Goal: Complete application form

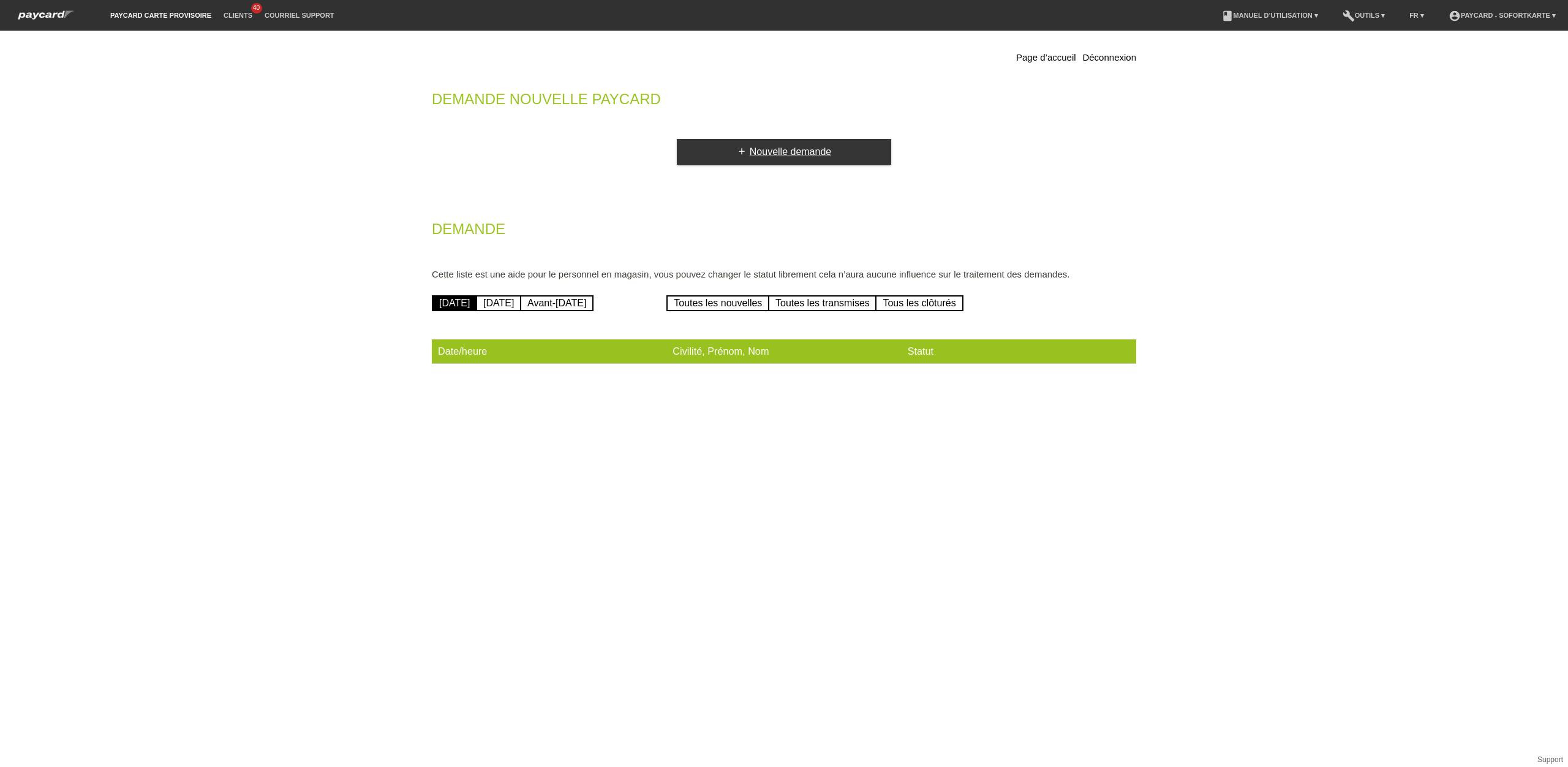
click at [738, 148] on icon "add" at bounding box center [741, 151] width 10 height 10
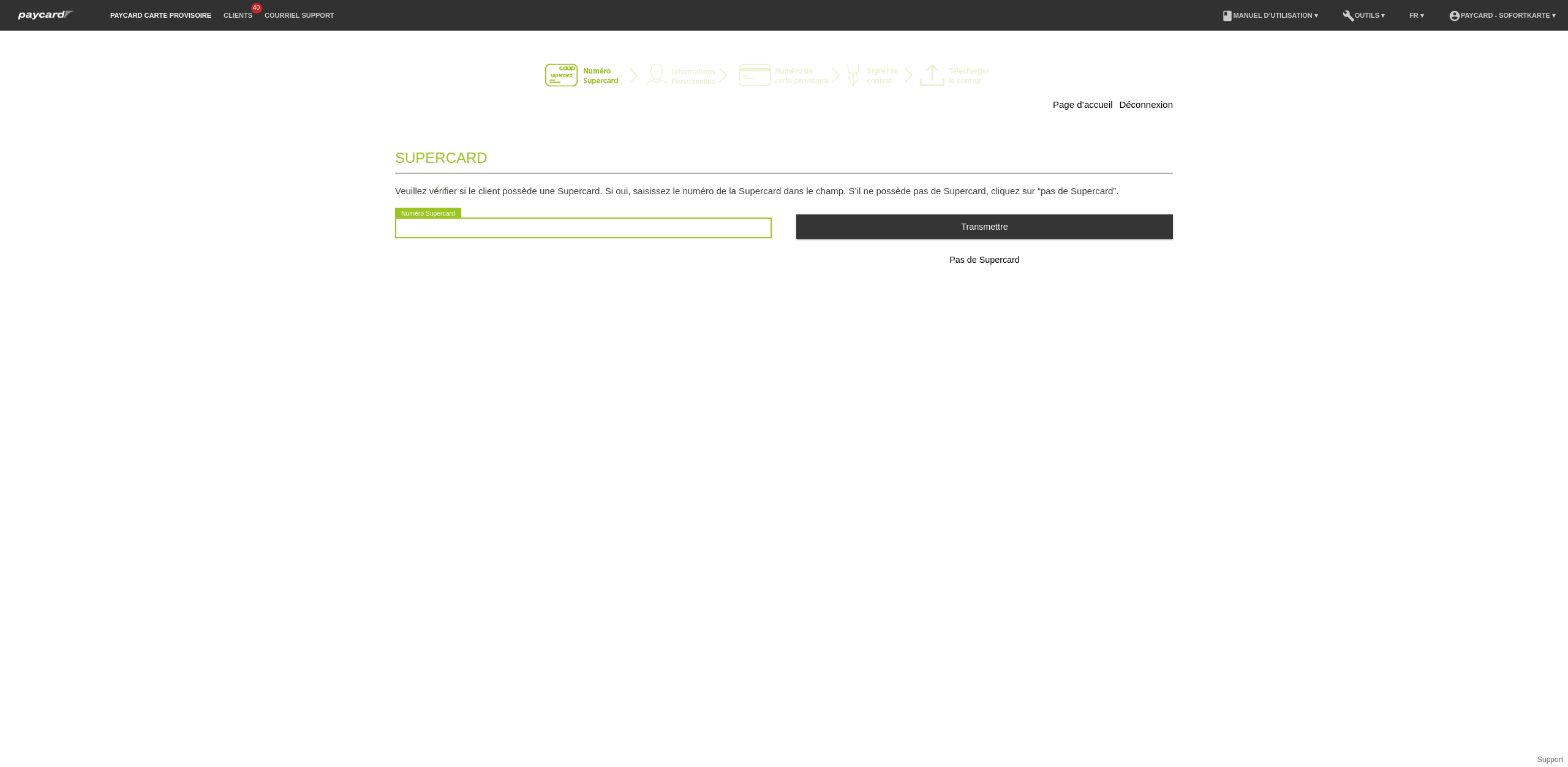
click at [660, 229] on input "text" at bounding box center [584, 228] width 377 height 21
type input "8"
click at [732, 232] on input "2501054803152" at bounding box center [584, 228] width 377 height 21
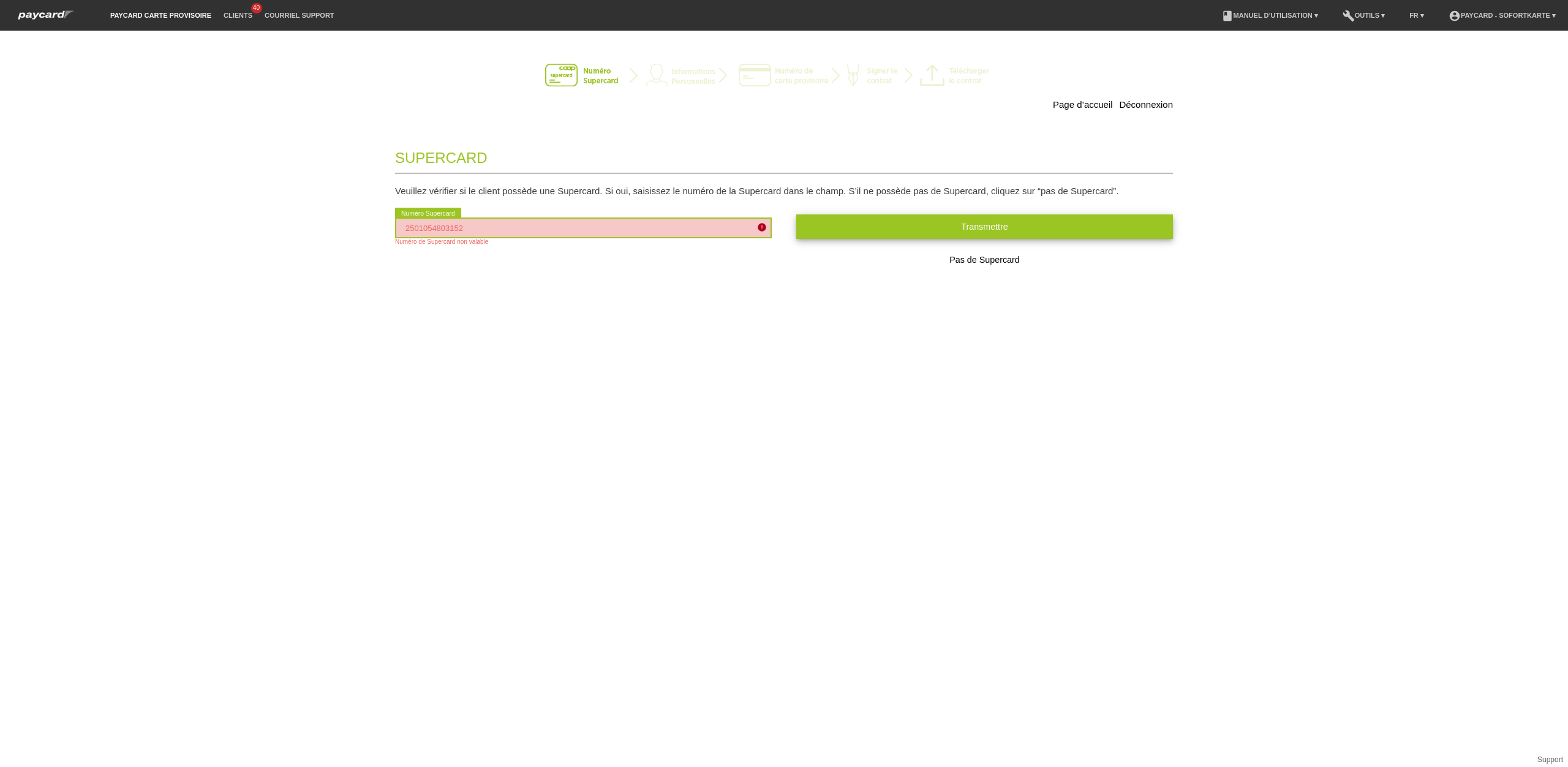
type input "2501054803152"
click at [874, 227] on button "Transmettre" at bounding box center [984, 227] width 377 height 24
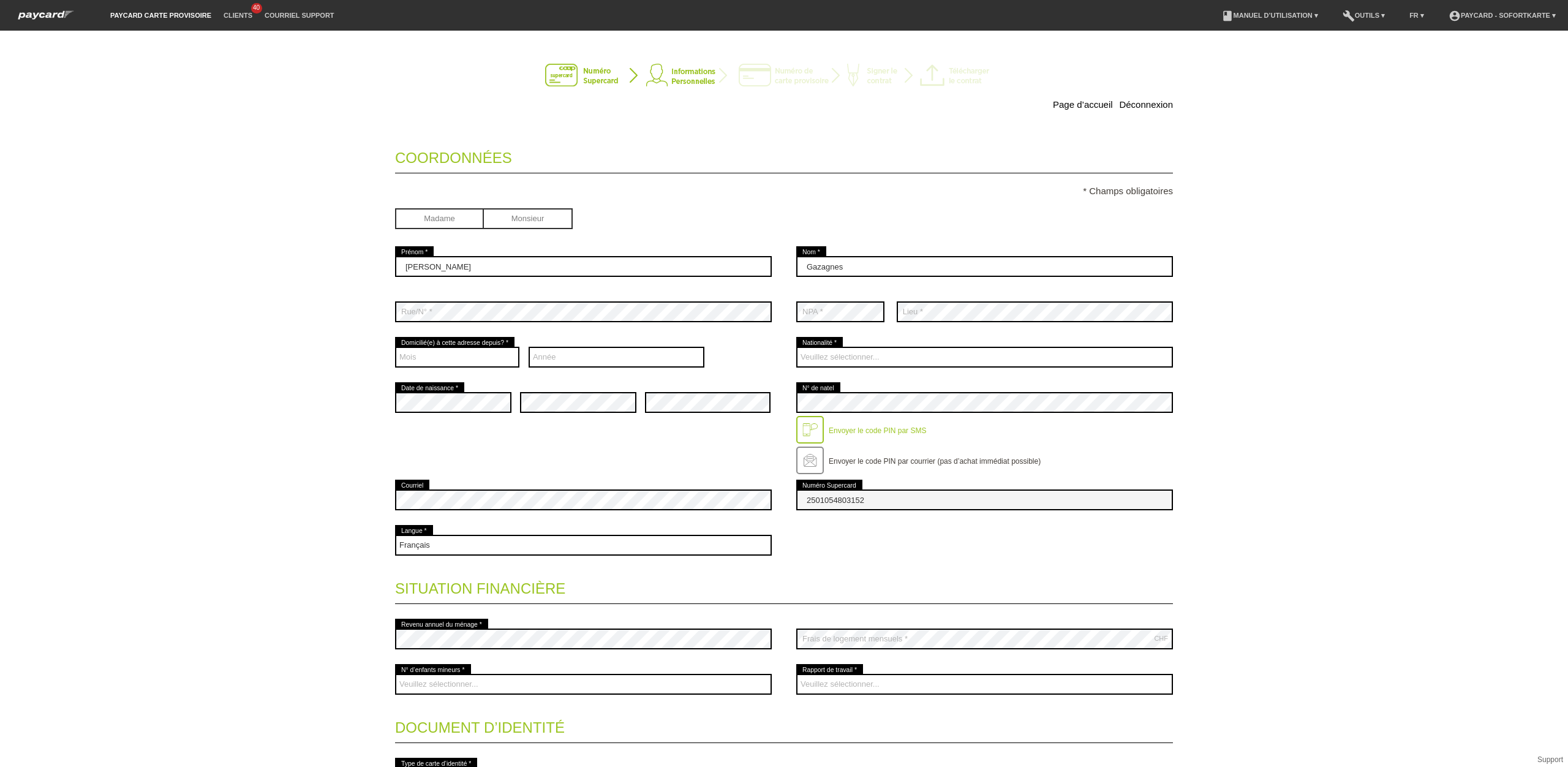
click at [463, 218] on input "radio" at bounding box center [439, 218] width 89 height 19
radio input "true"
click at [485, 360] on select "Mois 01 02 03 04 05 06 07 08 09 10 11 12" at bounding box center [457, 357] width 124 height 21
select select "04"
click at [395, 348] on select "Mois 01 02 03 04 05 06 07 08 09 10 11 12" at bounding box center [457, 357] width 124 height 21
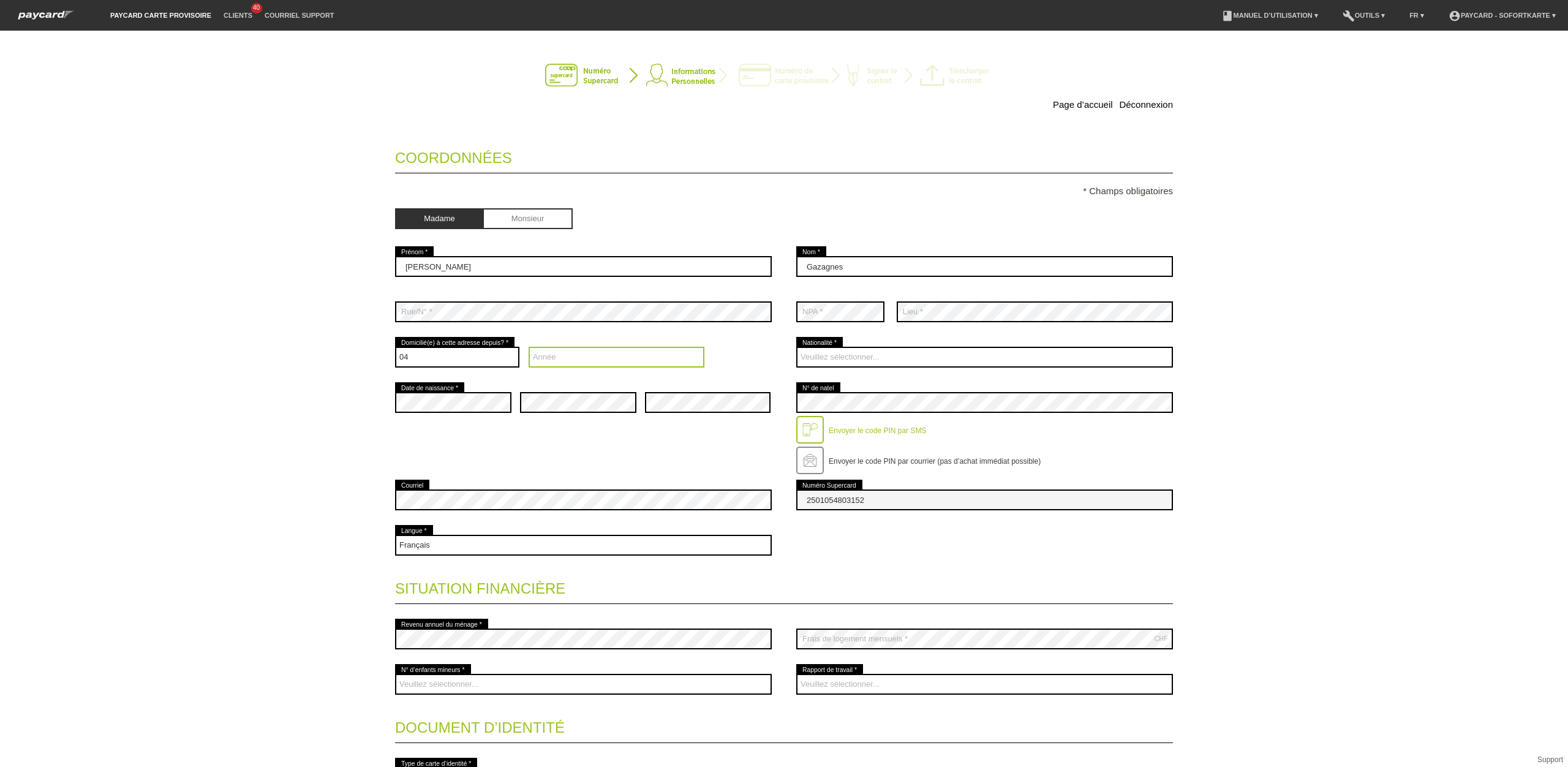
click at [575, 360] on select "Année 2025 2024 2023 2022 2021 2020 2019 2018 2017 2016" at bounding box center [617, 357] width 176 height 21
select select "2024"
click at [528, 348] on select "Année 2025 2024 2023 2022 2021 2020 2019 2018 2017 2016" at bounding box center [617, 357] width 176 height 21
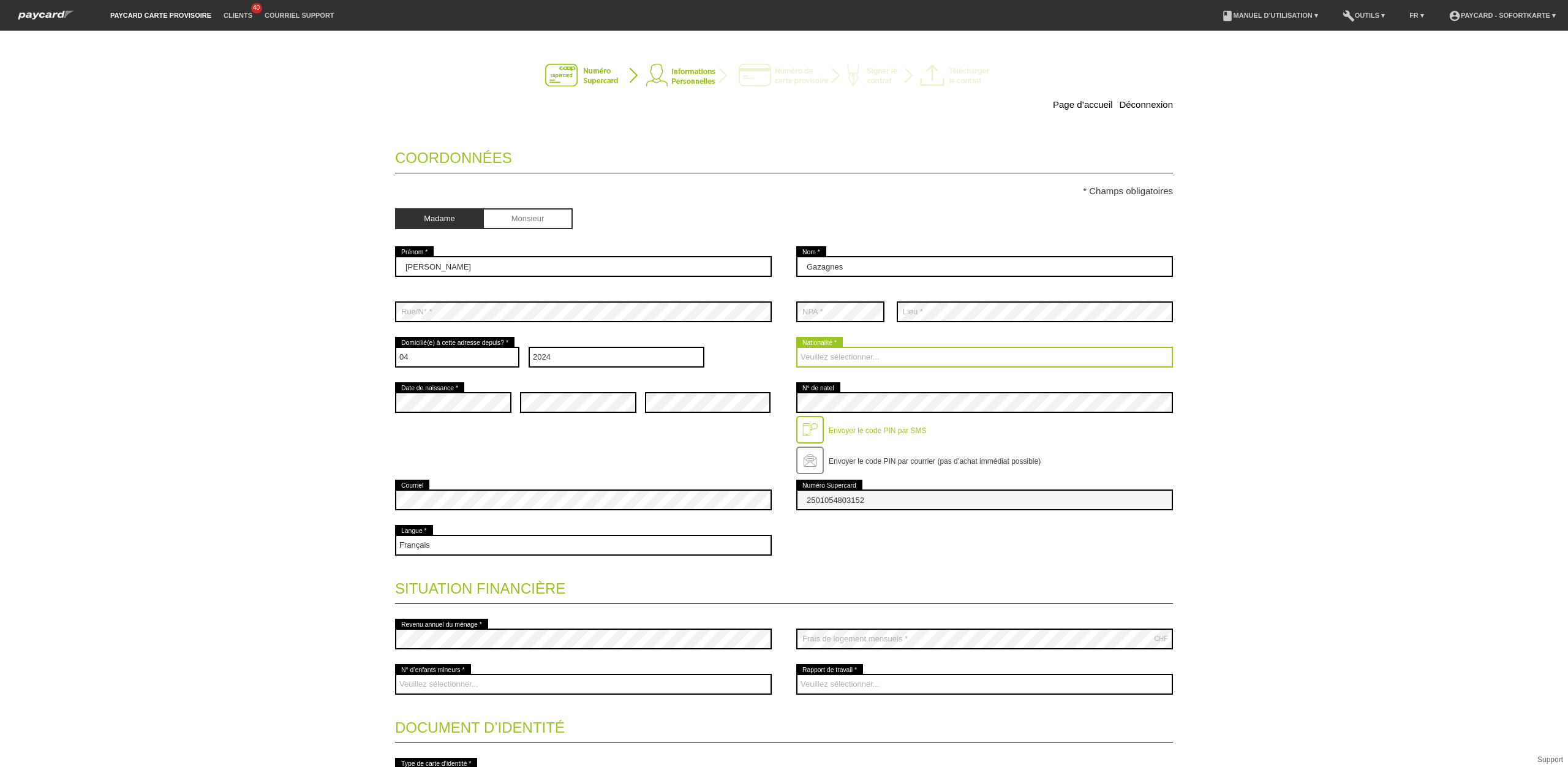
click at [826, 360] on select "Veuillez sélectionner... Suisse Allemagne Autriche Liechtenstein ------------ A…" at bounding box center [984, 357] width 377 height 21
select select "FR"
click at [796, 348] on select "Veuillez sélectionner... Suisse Allemagne Autriche Liechtenstein ------------ A…" at bounding box center [984, 357] width 377 height 21
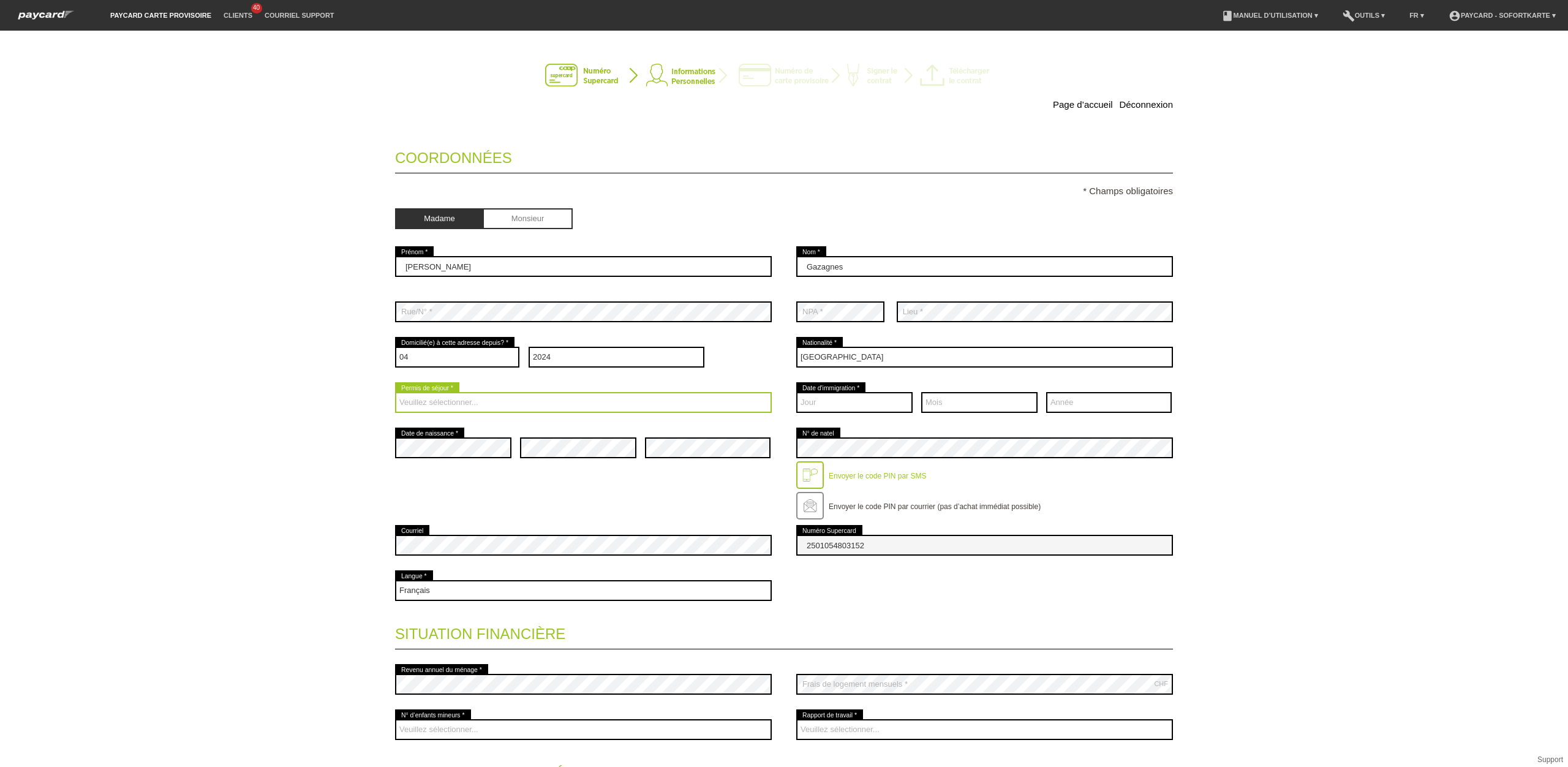
click at [465, 401] on select "Veuillez sélectionner... C B B - Statut de réfugié Autre" at bounding box center [584, 402] width 377 height 21
select select "C"
click at [395, 394] on select "Veuillez sélectionner... C B B - Statut de réfugié Autre" at bounding box center [584, 402] width 377 height 21
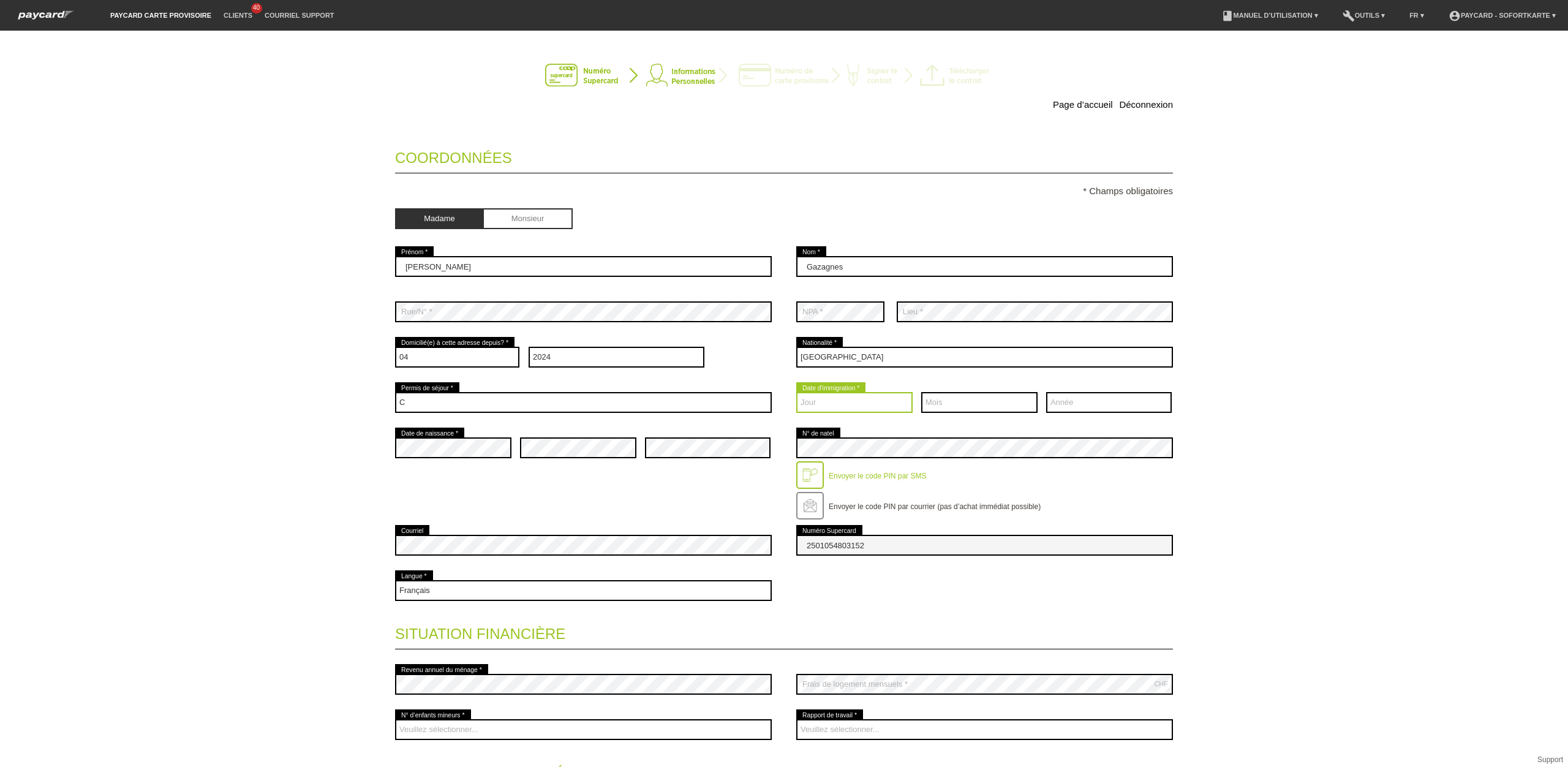
click at [828, 406] on select "Jour 01 02 03 04 05 06 07 08 09 10 11 12 13 14 15 16 17" at bounding box center [854, 402] width 117 height 21
select select "29"
click at [796, 394] on select "Jour 01 02 03 04 05 06 07 08 09 10 11 12 13 14 15 16 17" at bounding box center [854, 402] width 117 height 21
click at [988, 401] on select "Mois 01 02 03 04 05 06 07 08 09 10 11 12" at bounding box center [980, 402] width 117 height 21
select select "03"
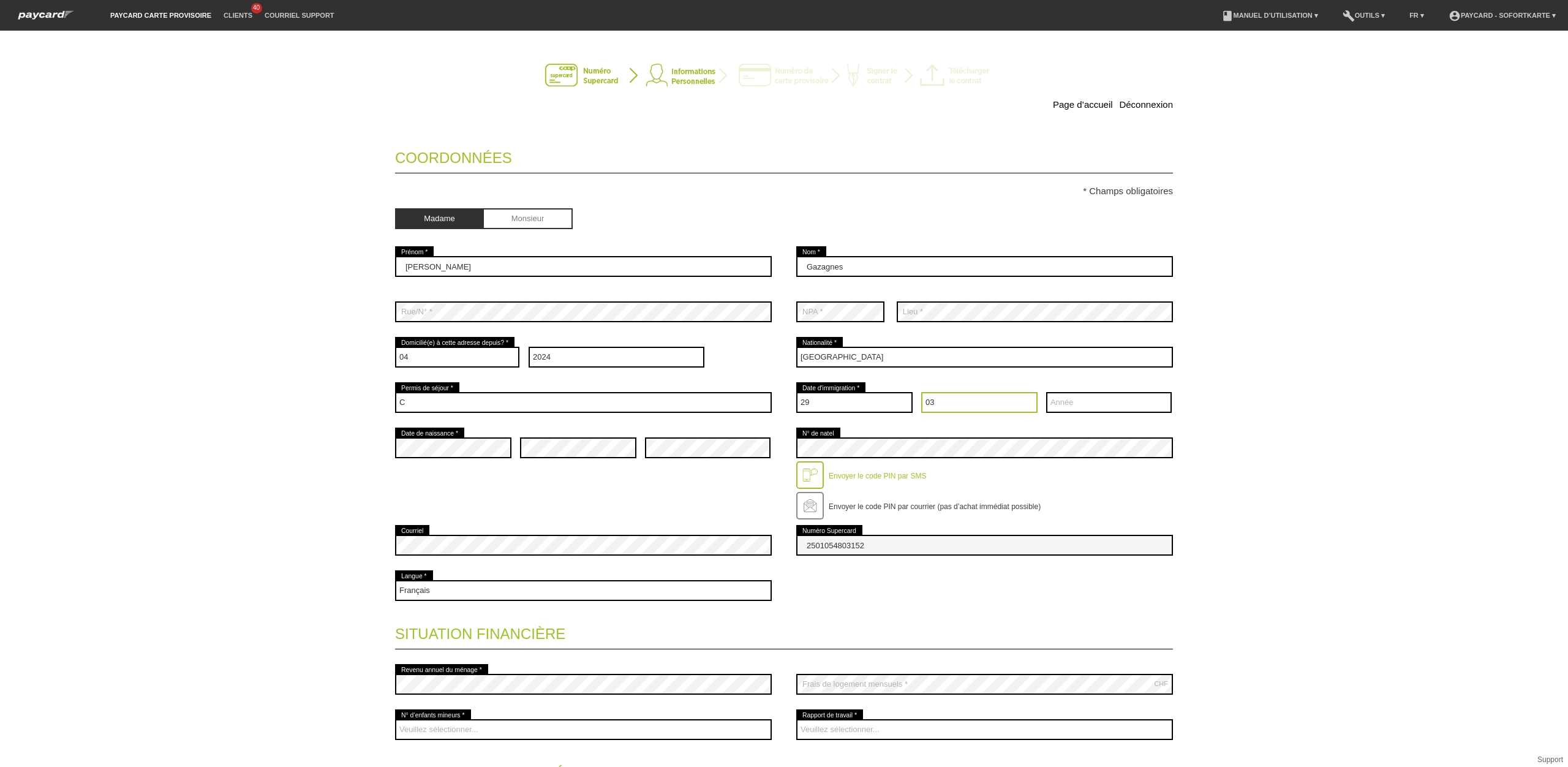
click at [922, 394] on select "Mois 01 02 03 04 05 06 07 08 09 10 11 12" at bounding box center [980, 402] width 117 height 21
click at [1078, 410] on select "Année 2025 2024 2023 2022 2021 2020 2019 2018 2017 2016" at bounding box center [1109, 402] width 126 height 21
select select "2012"
click at [1046, 394] on select "Année 2025 2024 2023 2022 2021 2020 2019 2018 2017 2016" at bounding box center [1109, 402] width 126 height 21
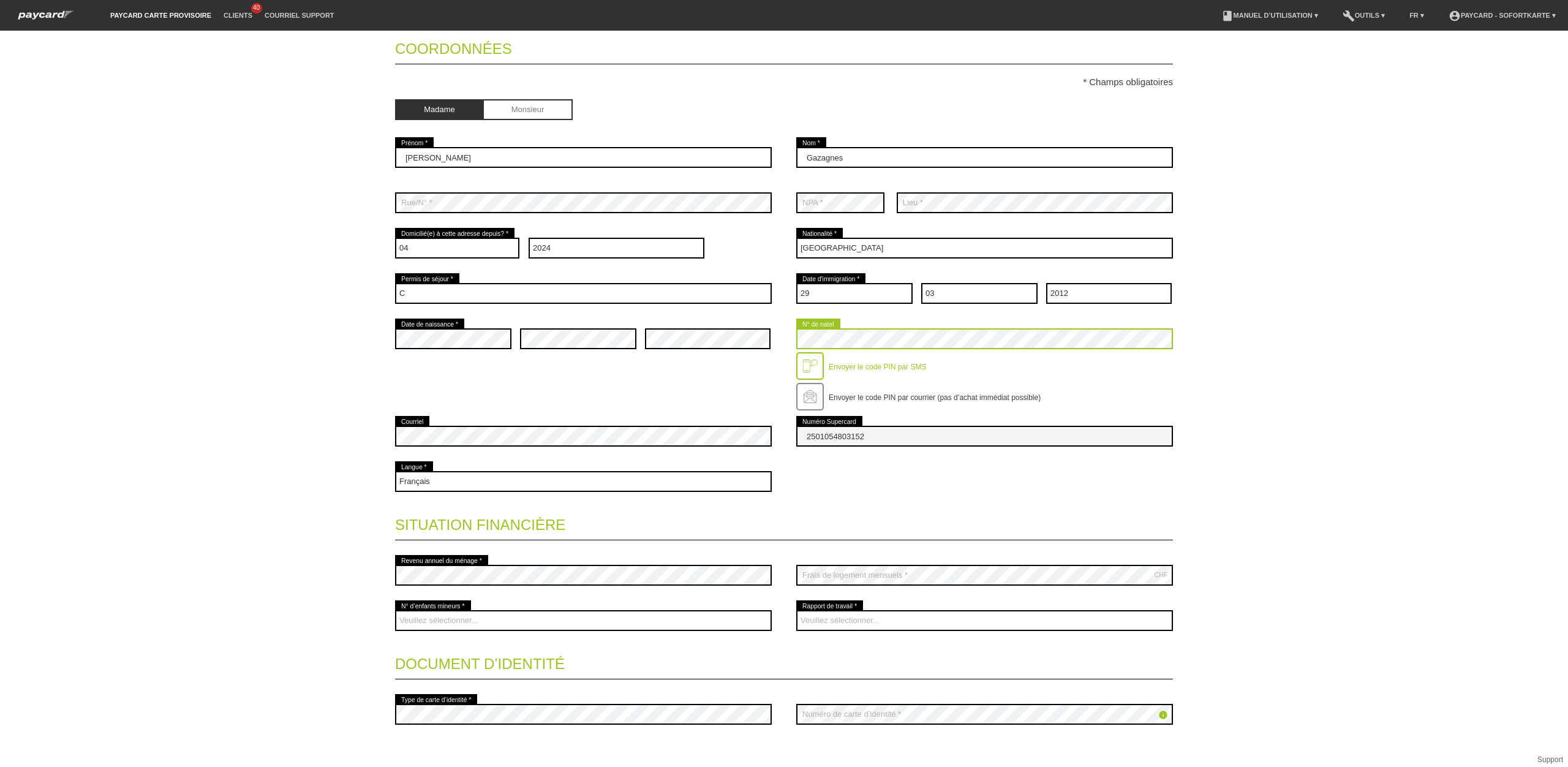
scroll to position [157, 0]
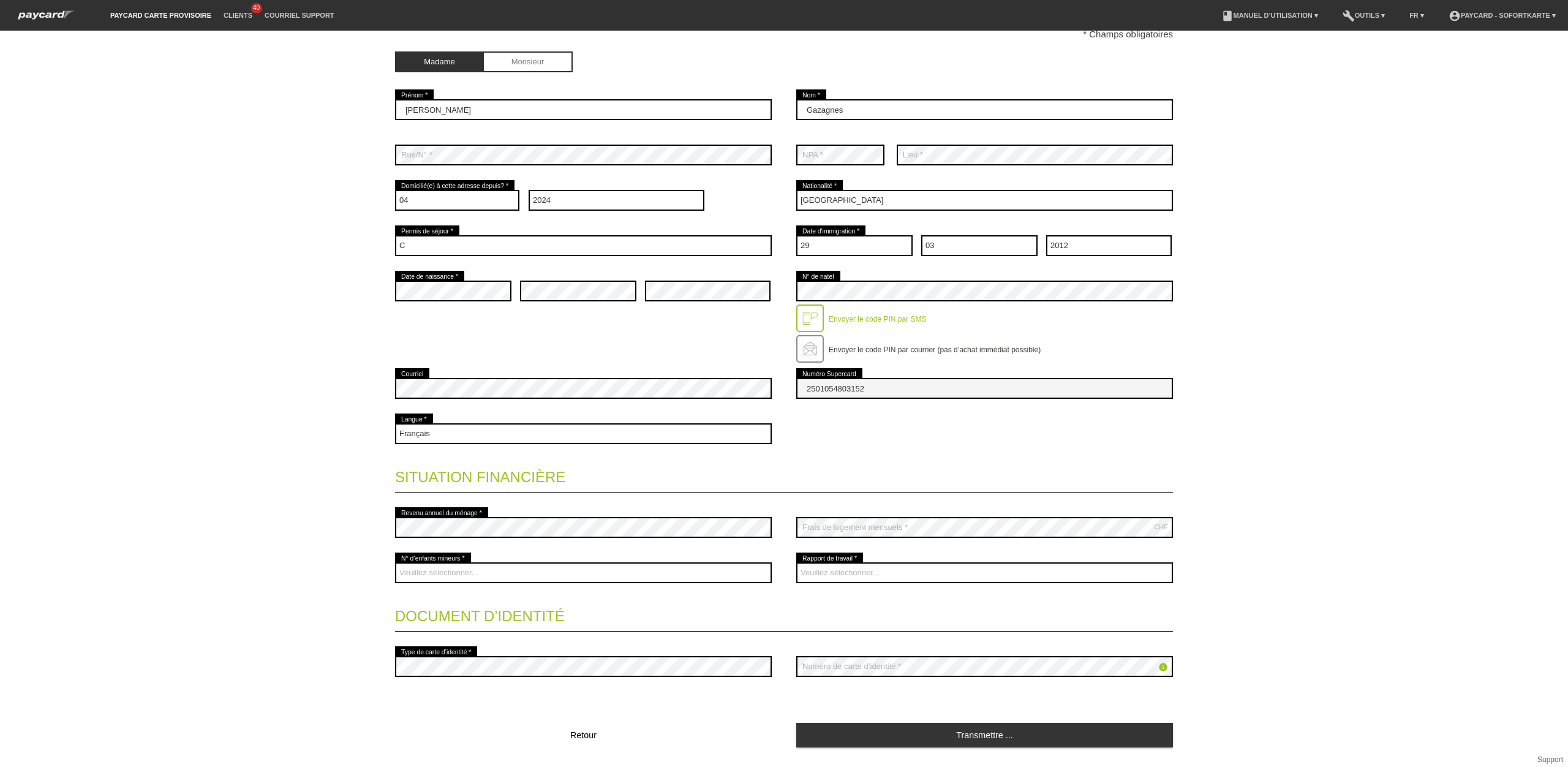
click at [284, 298] on div "Page d’accueil Déconnexion Coordonnées * Champs obligatoires Madame Monsieur Na…" at bounding box center [784, 398] width 1568 height 736
click at [504, 573] on select "Veuillez sélectionner... 0 1 2 3 4 5 6 7 8 9" at bounding box center [584, 573] width 377 height 21
select select "0"
click at [395, 564] on select "Veuillez sélectionner... 0 1 2 3 4 5 6 7 8 9" at bounding box center [584, 573] width 377 height 21
click at [864, 576] on select "Veuillez sélectionner... A durée indéterminée A durée déterminée Apprenti/étudi…" at bounding box center [984, 573] width 377 height 21
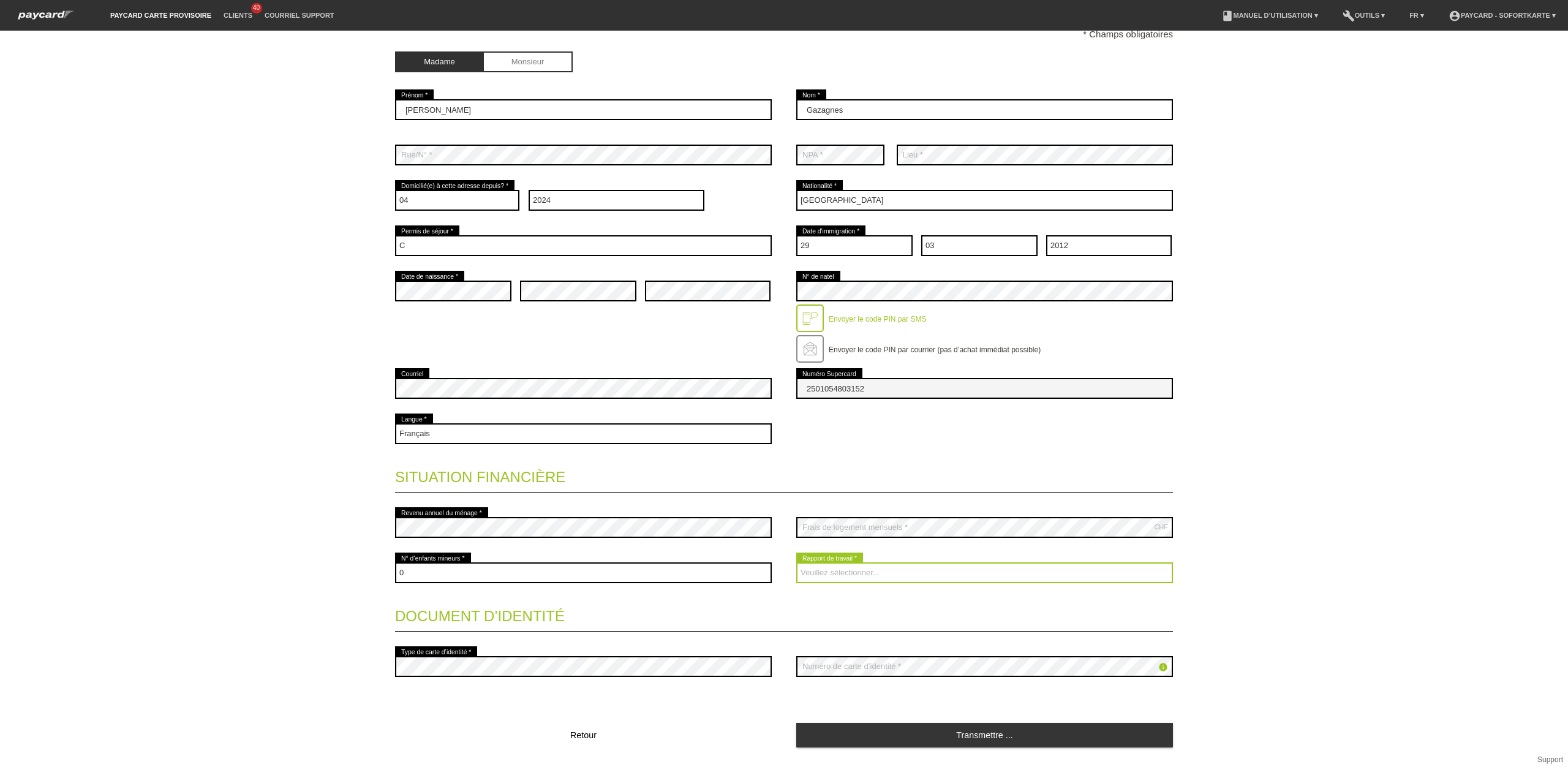
select select "UNLIMITED"
click at [796, 564] on select "Veuillez sélectionner... A durée indéterminée A durée déterminée Apprenti/étudi…" at bounding box center [984, 573] width 377 height 21
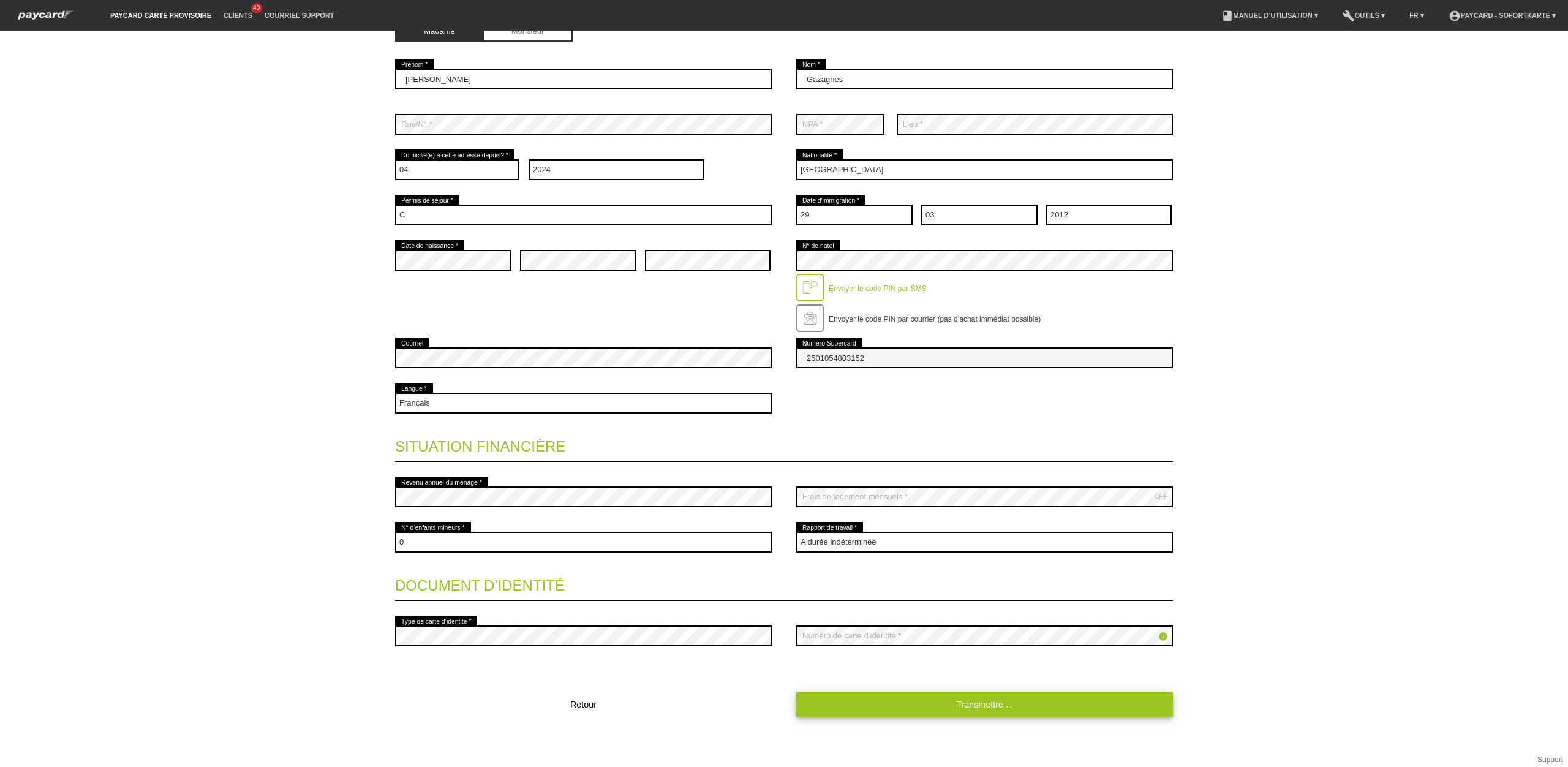
click at [966, 677] on fieldset "Coordonnées * Champs obligatoires Madame Monsieur Nadège error Prénom *" at bounding box center [784, 334] width 778 height 768
click at [957, 701] on link "Transmettre ..." at bounding box center [984, 704] width 377 height 24
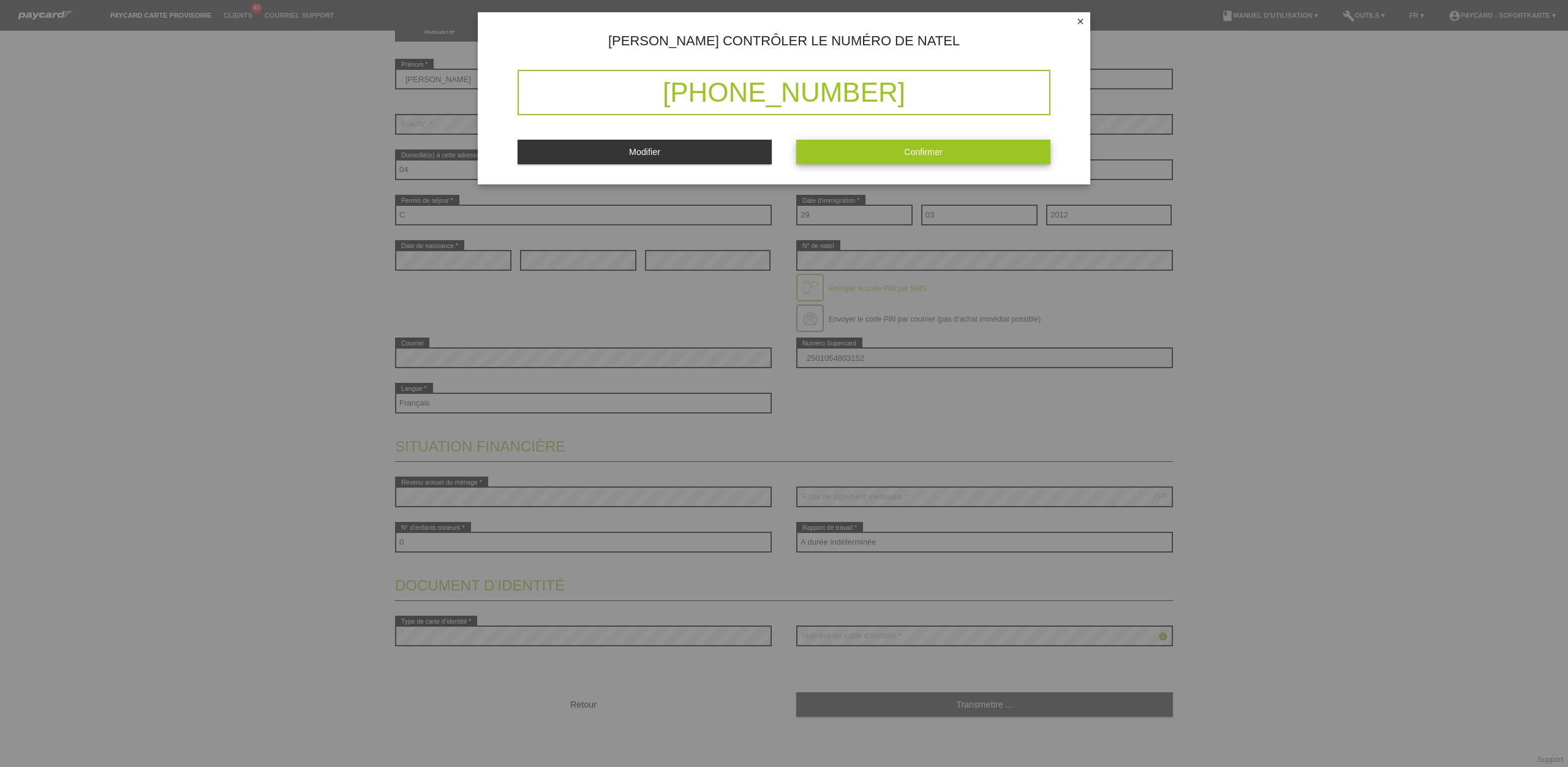
click at [915, 162] on button "Confirmer" at bounding box center [923, 152] width 254 height 24
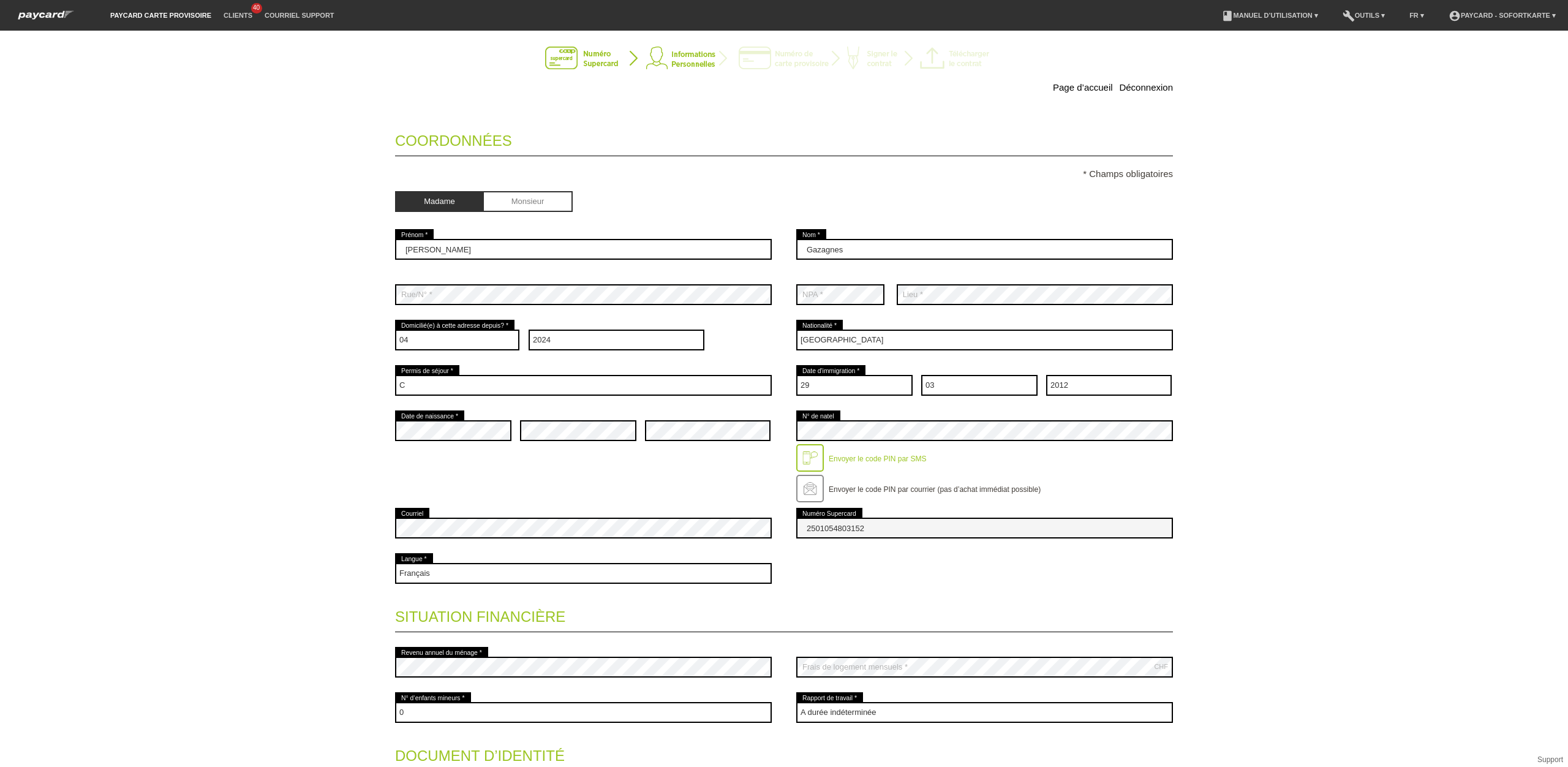
scroll to position [0, 0]
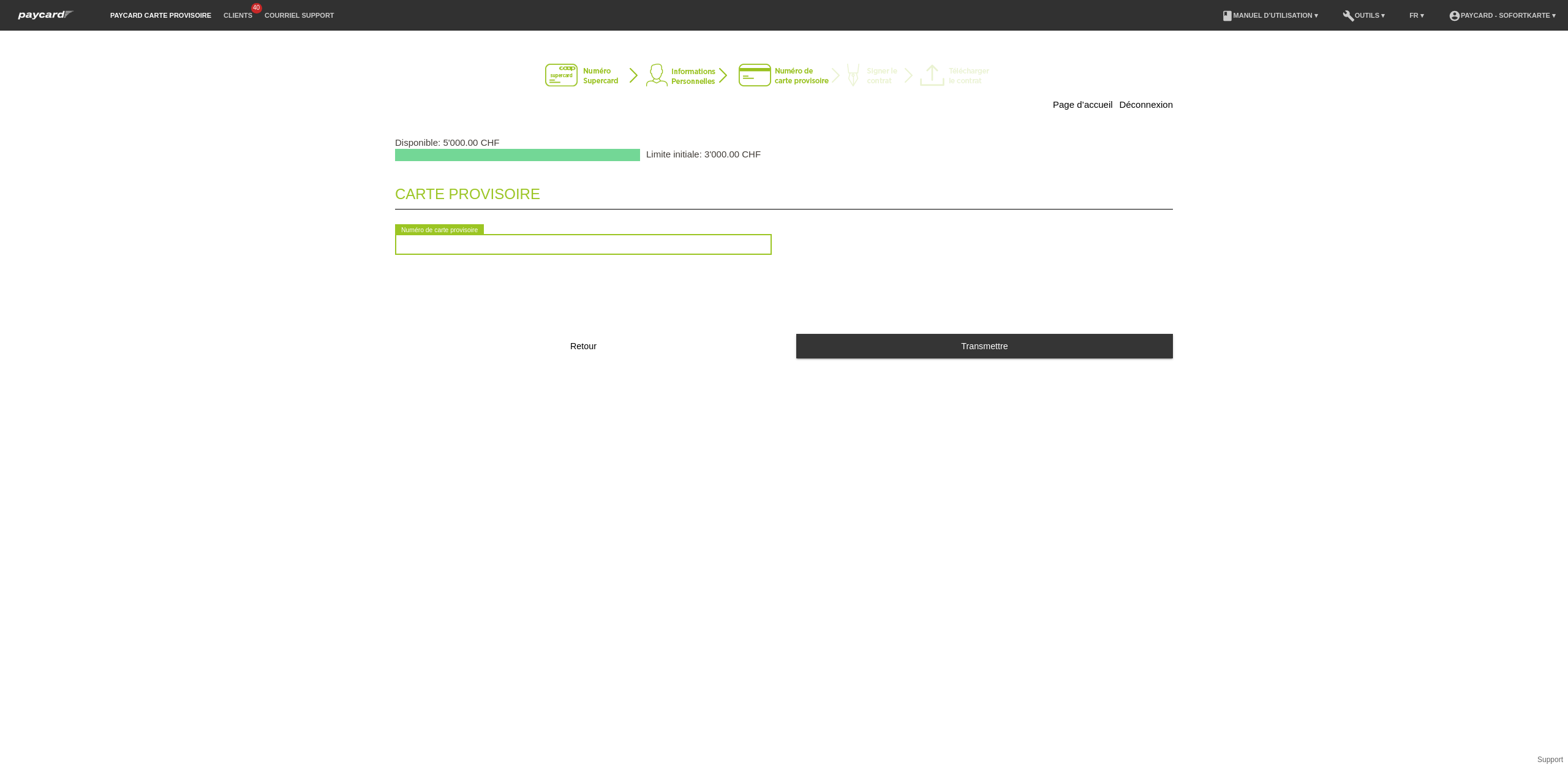
click at [673, 245] on input "text" at bounding box center [584, 244] width 377 height 21
type input "2090051040306"
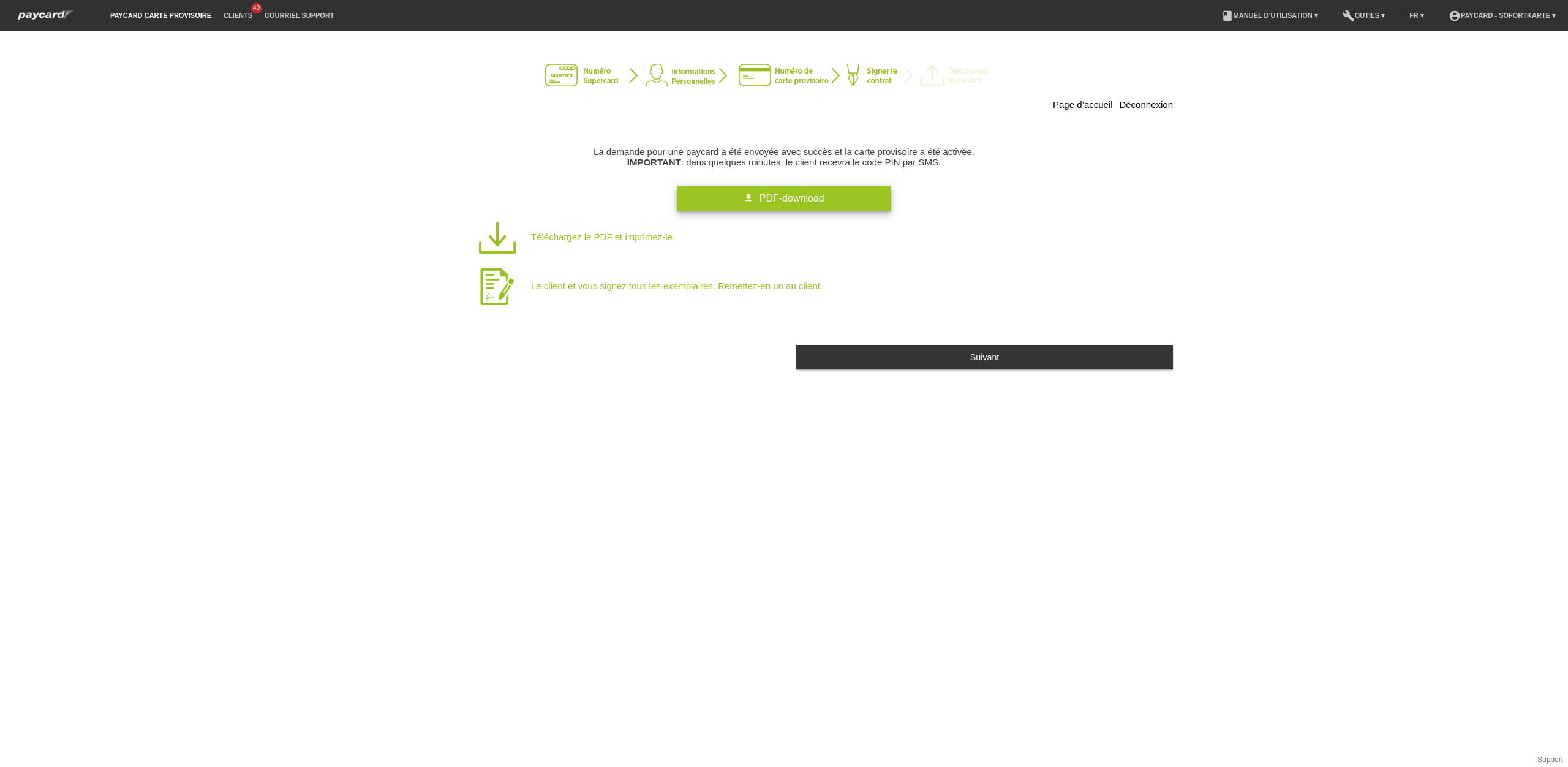
click at [768, 209] on link "get_app PDF-download" at bounding box center [784, 198] width 214 height 25
click at [812, 439] on div "Page d’accueil Déconnexion La demande pour une paycard a été envoyée avec succè…" at bounding box center [784, 398] width 1568 height 736
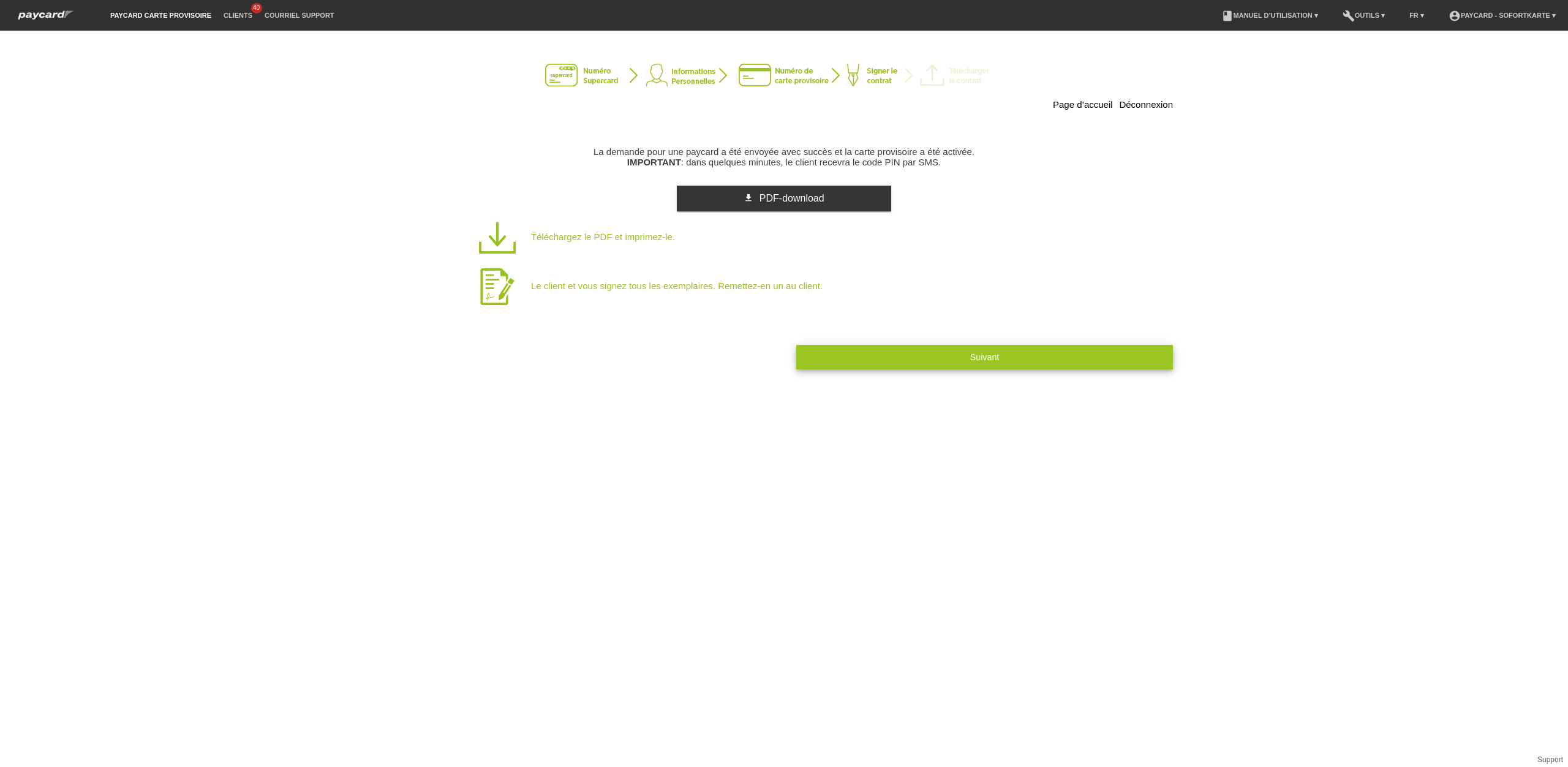
click at [915, 363] on button "Suivant" at bounding box center [984, 357] width 377 height 24
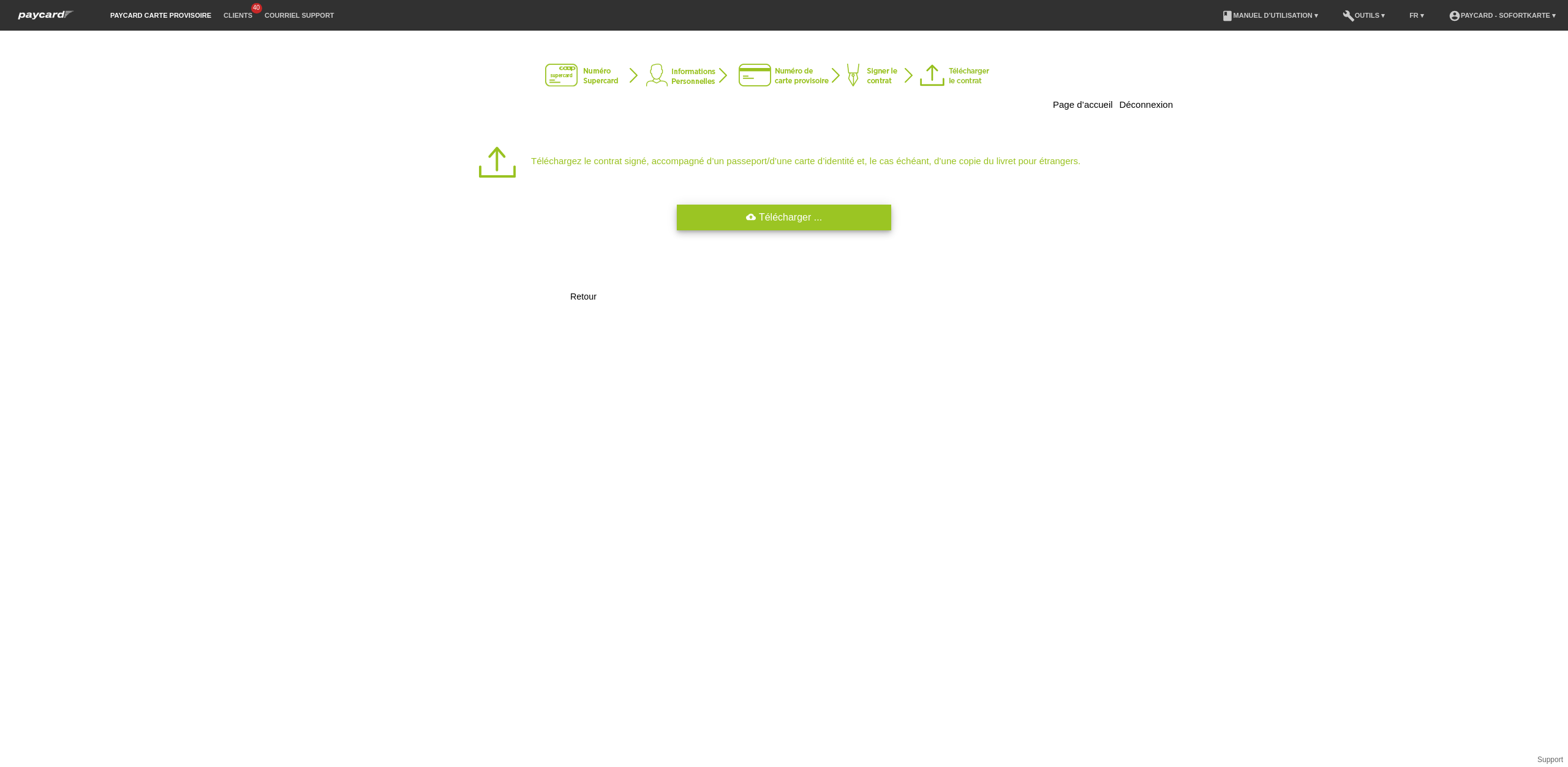
click at [788, 218] on link "cloud_upload Télécharger ..." at bounding box center [784, 218] width 214 height 25
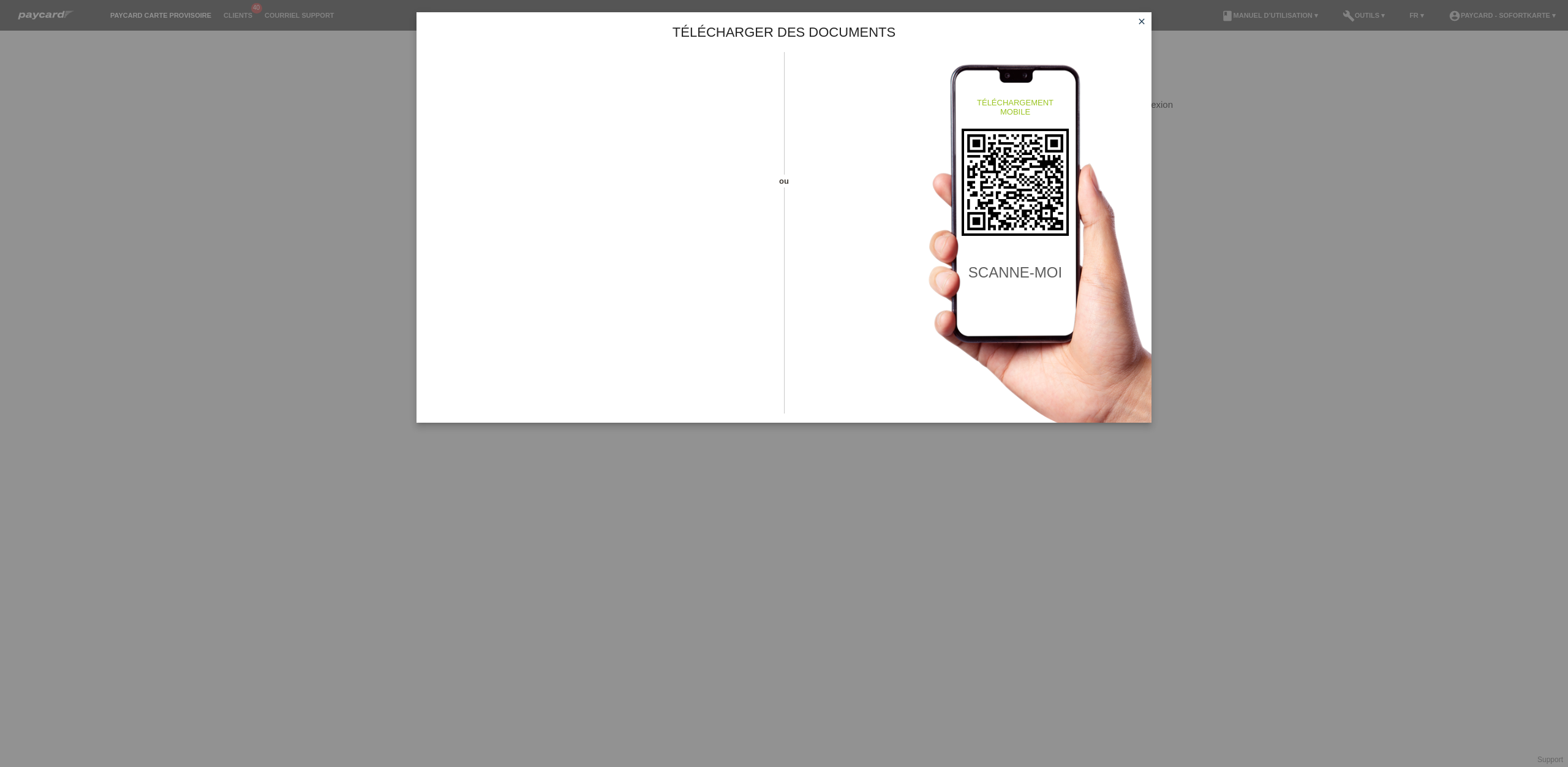
click at [1145, 25] on icon "close" at bounding box center [1141, 21] width 10 height 10
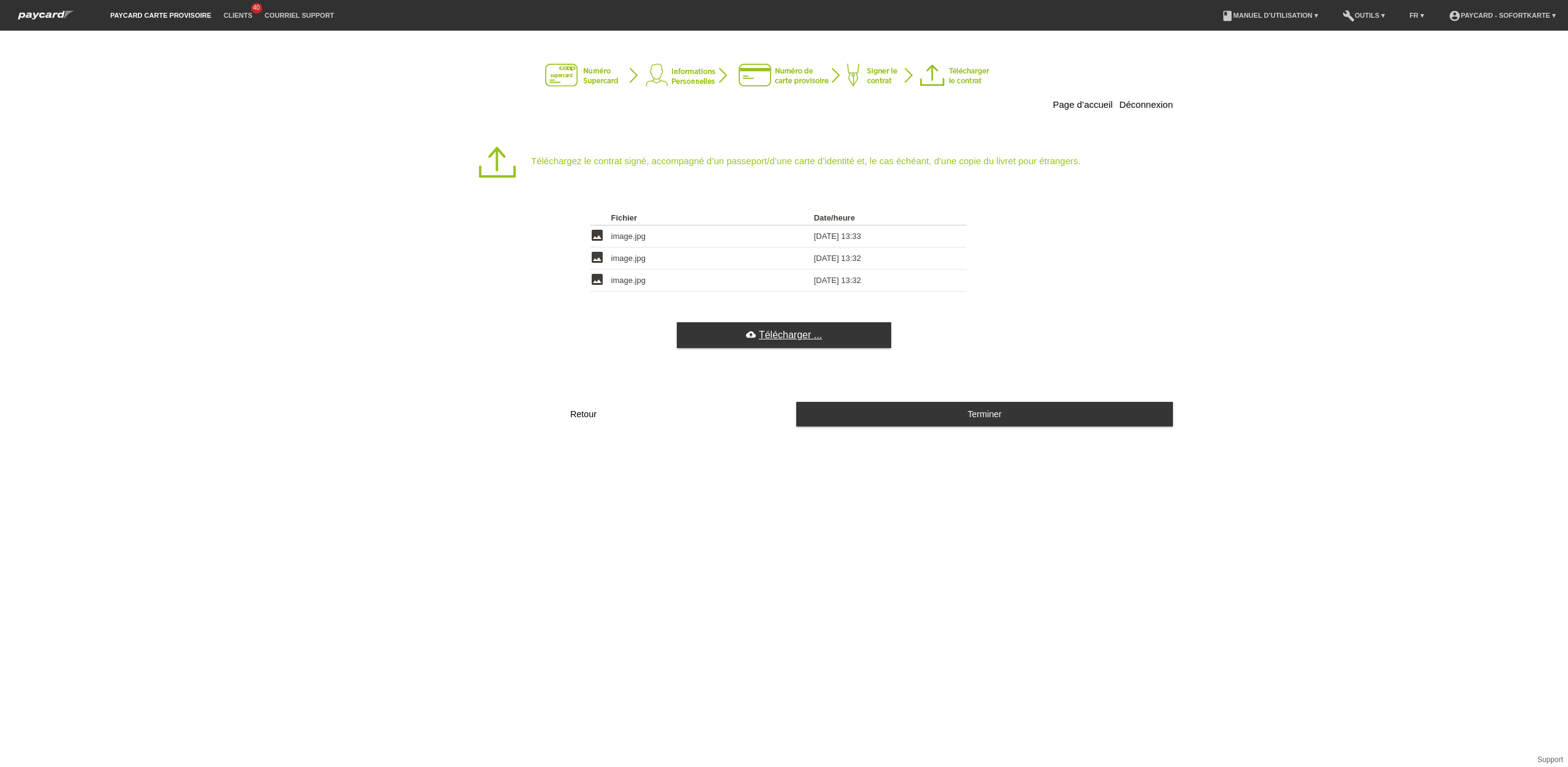
click at [797, 341] on link "cloud_upload Télécharger ..." at bounding box center [784, 335] width 214 height 25
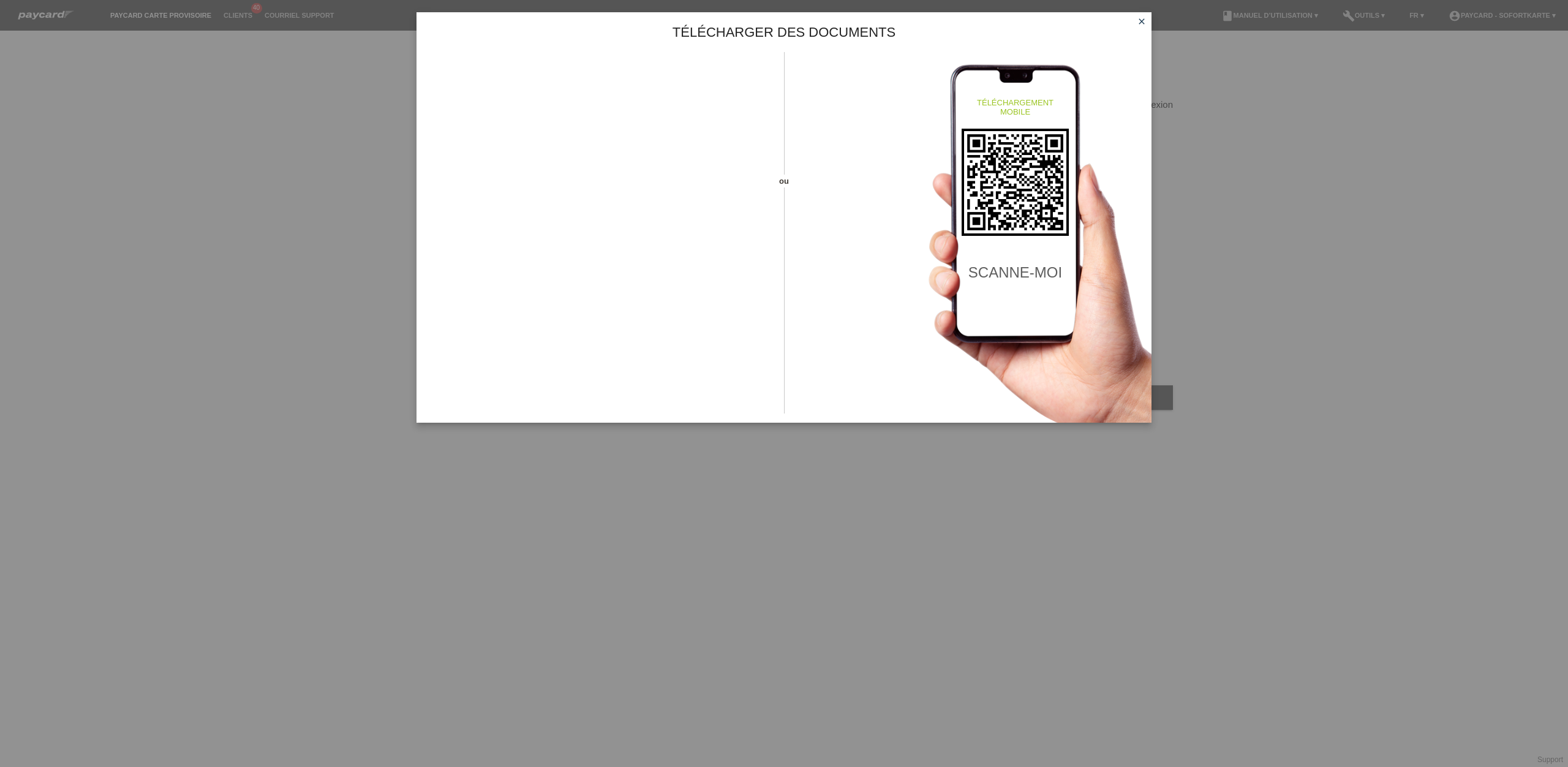
click at [1143, 21] on icon "close" at bounding box center [1141, 21] width 10 height 10
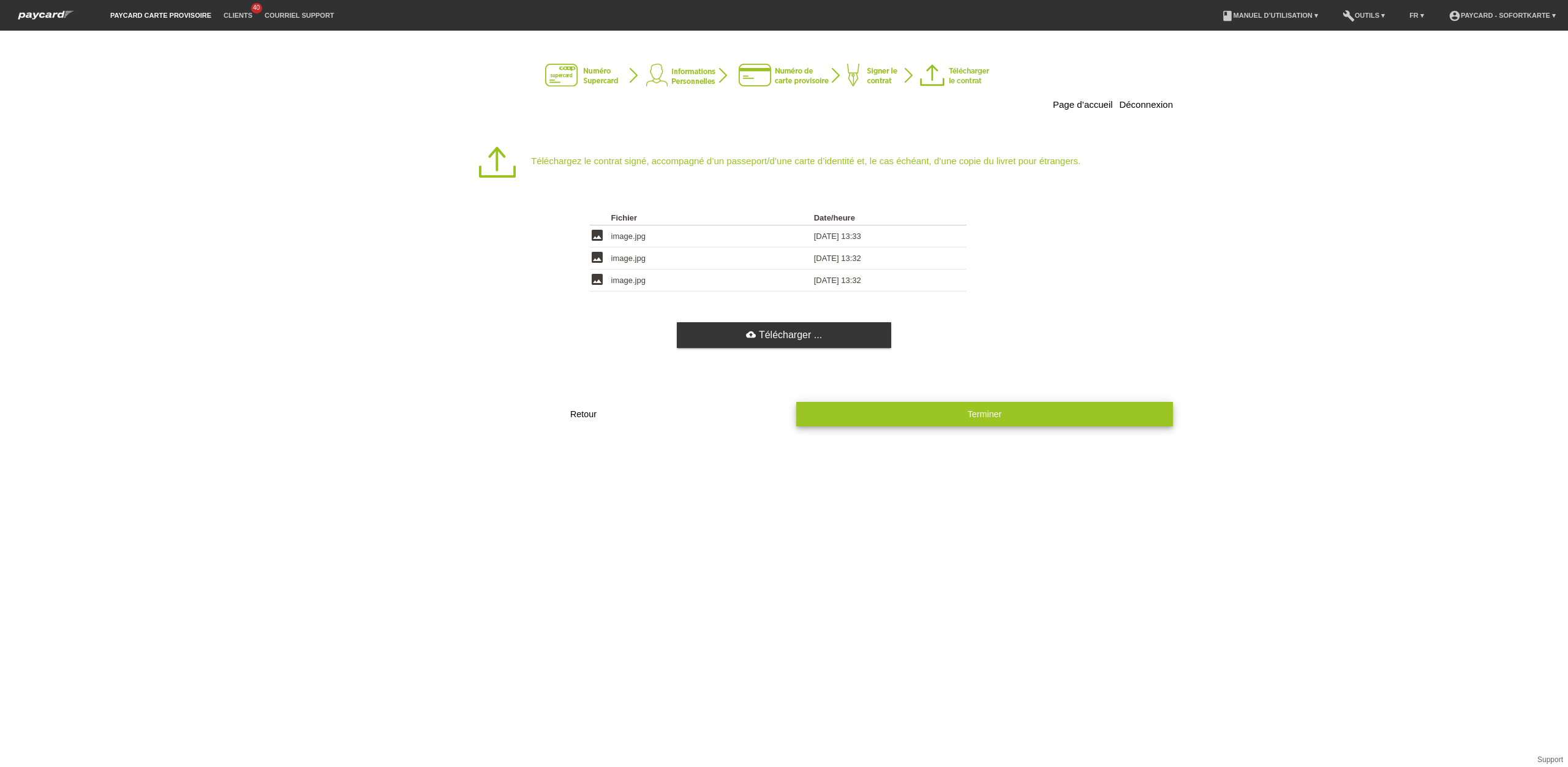
click at [1019, 416] on button "Terminer" at bounding box center [984, 414] width 377 height 24
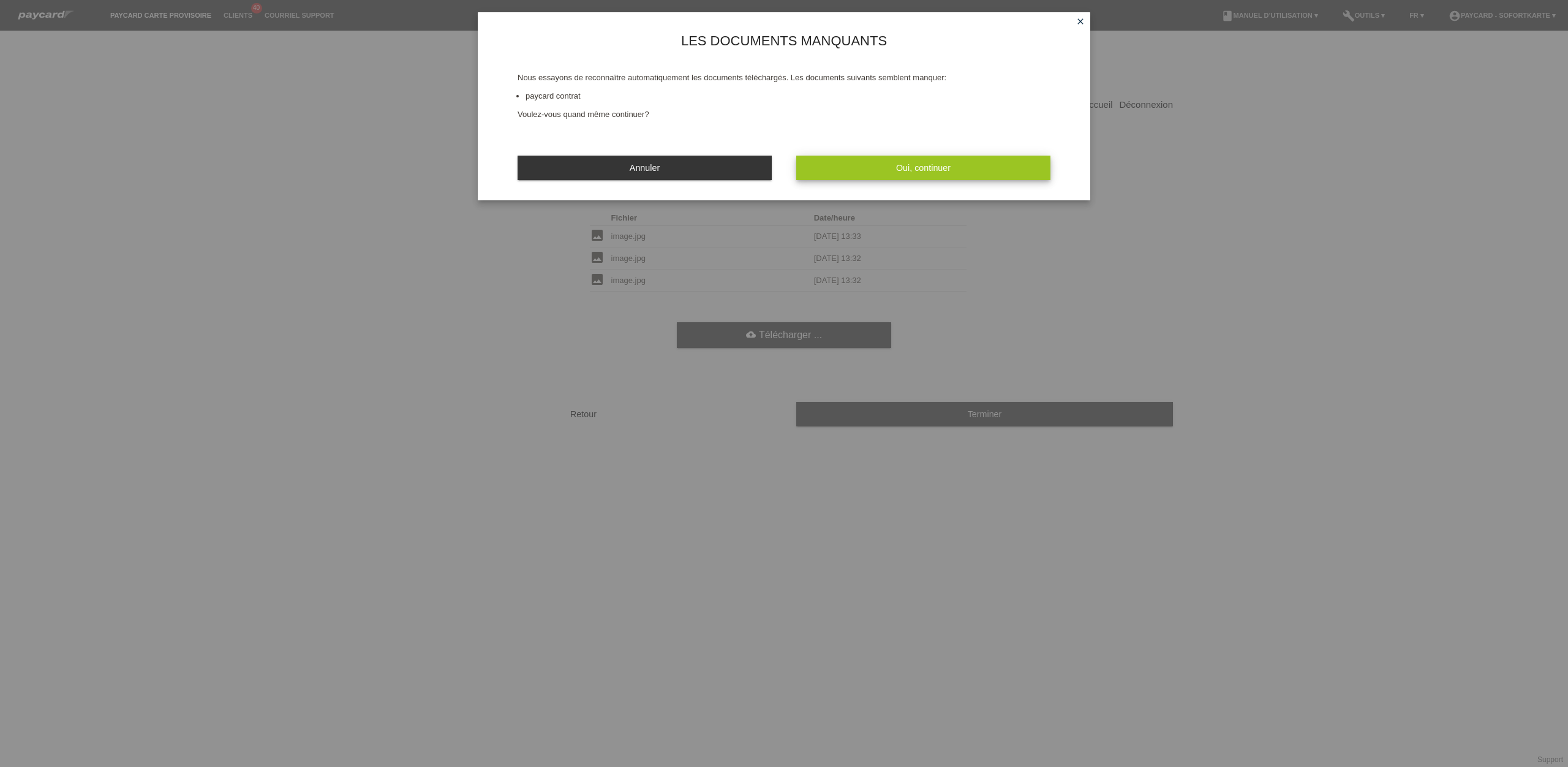
click at [947, 173] on button "Oui, continuer" at bounding box center [923, 167] width 254 height 24
